Goal: Information Seeking & Learning: Learn about a topic

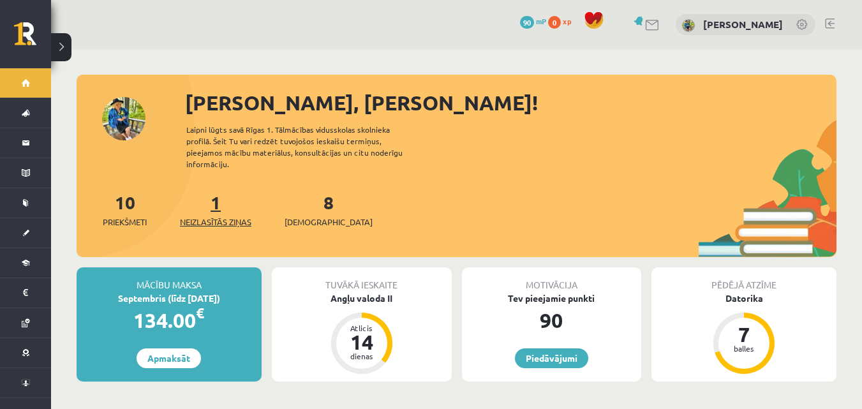
click at [223, 194] on link "1 Neizlasītās ziņas" at bounding box center [215, 210] width 71 height 38
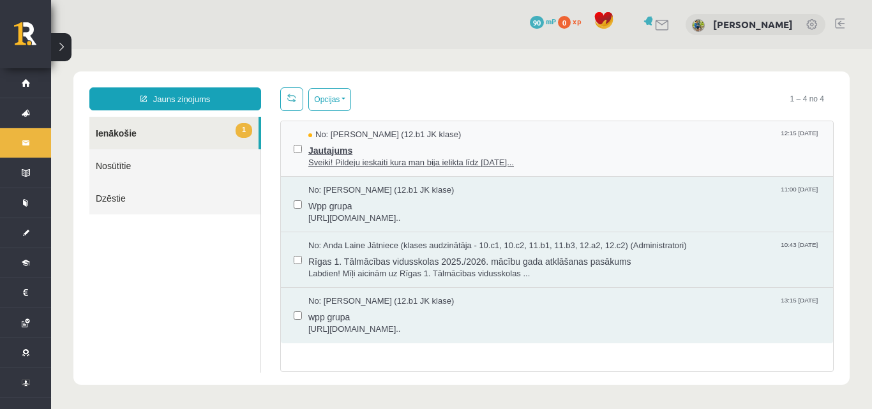
click at [551, 153] on span "Jautajums" at bounding box center [564, 149] width 512 height 16
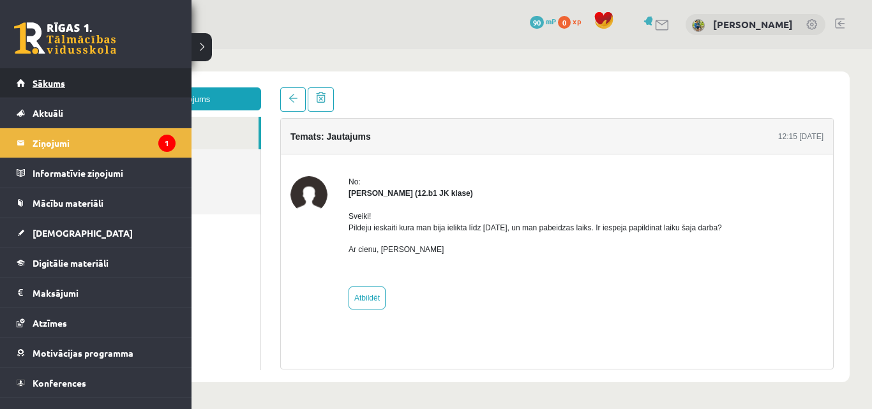
click at [34, 84] on span "Sākums" at bounding box center [49, 82] width 33 height 11
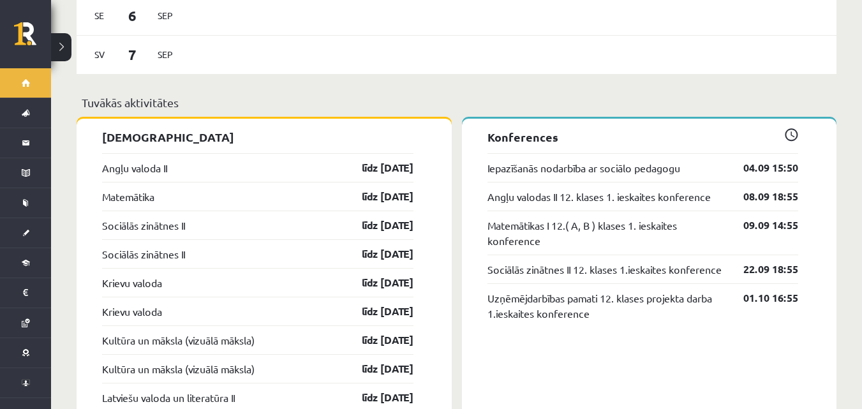
scroll to position [957, 0]
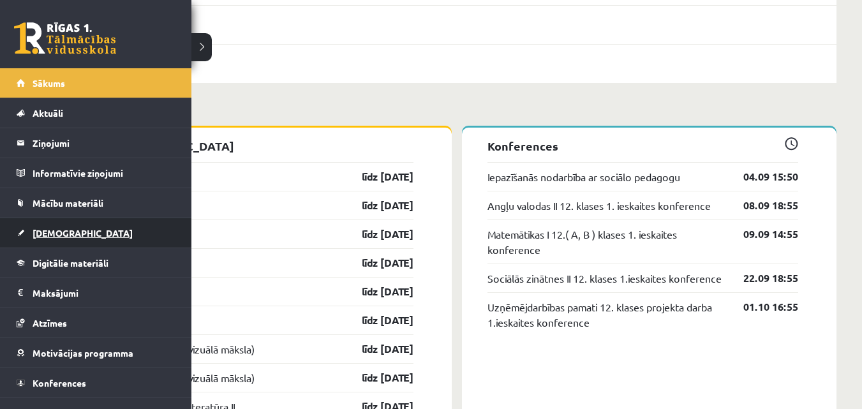
click at [56, 231] on span "[DEMOGRAPHIC_DATA]" at bounding box center [83, 232] width 100 height 11
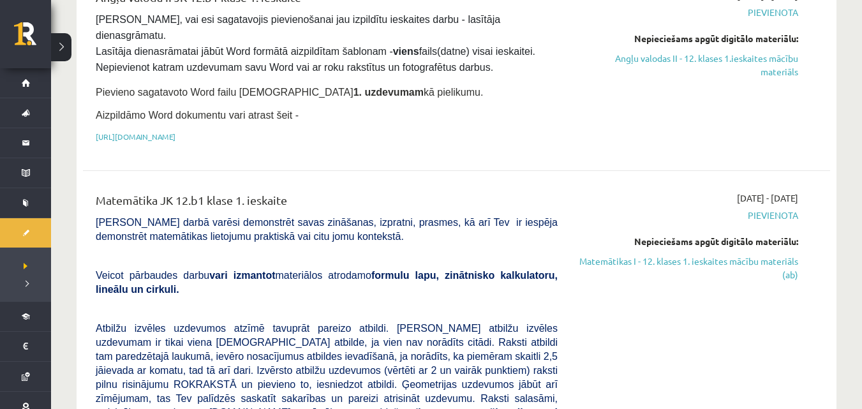
scroll to position [191, 0]
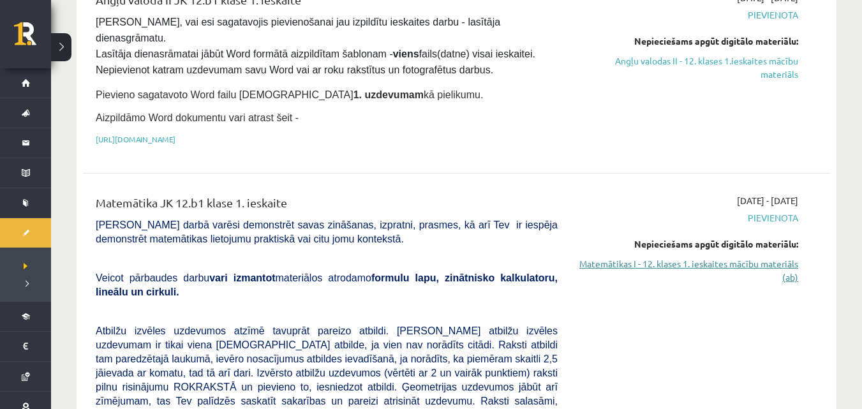
click at [655, 257] on link "Matemātikas I - 12. klases 1. ieskaites mācību materiāls (ab)" at bounding box center [687, 270] width 221 height 27
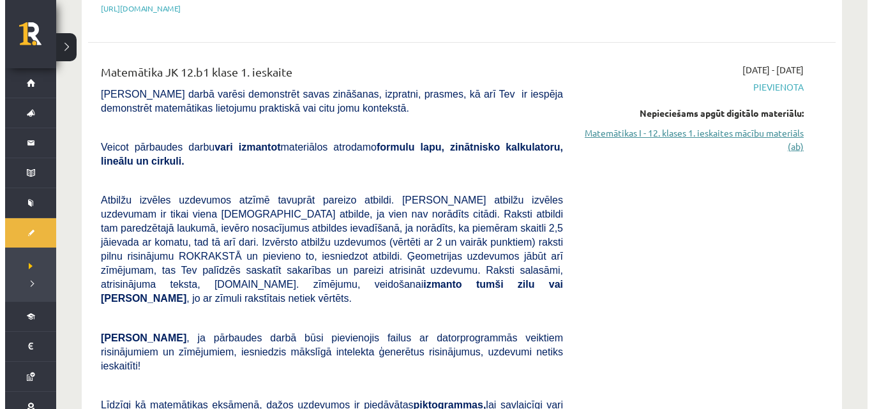
scroll to position [0, 0]
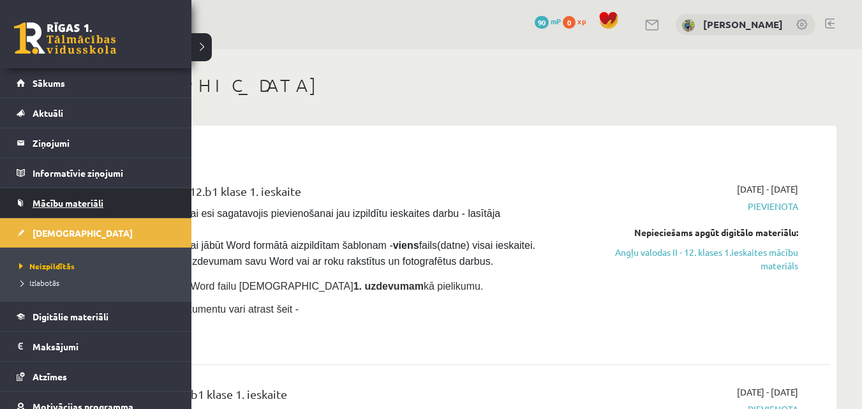
click at [68, 205] on span "Mācību materiāli" at bounding box center [68, 202] width 71 height 11
